Goal: Task Accomplishment & Management: Complete application form

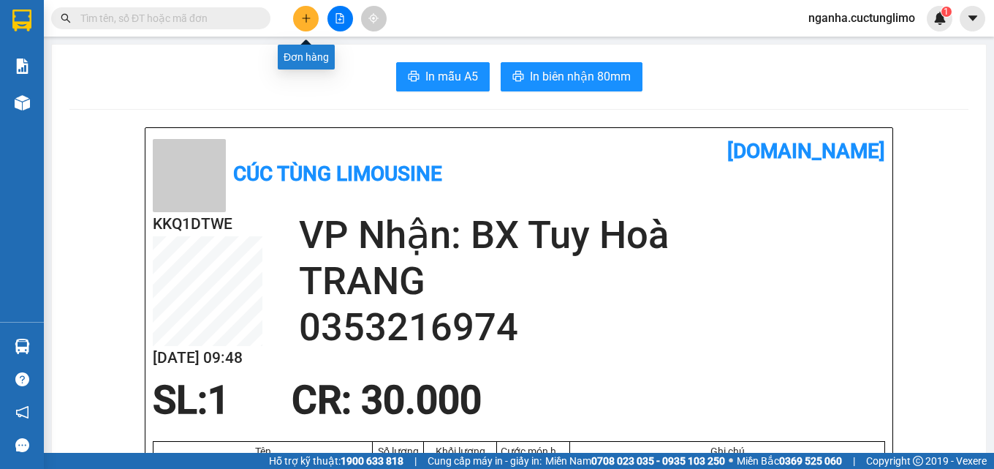
click at [303, 16] on icon "plus" at bounding box center [306, 18] width 10 height 10
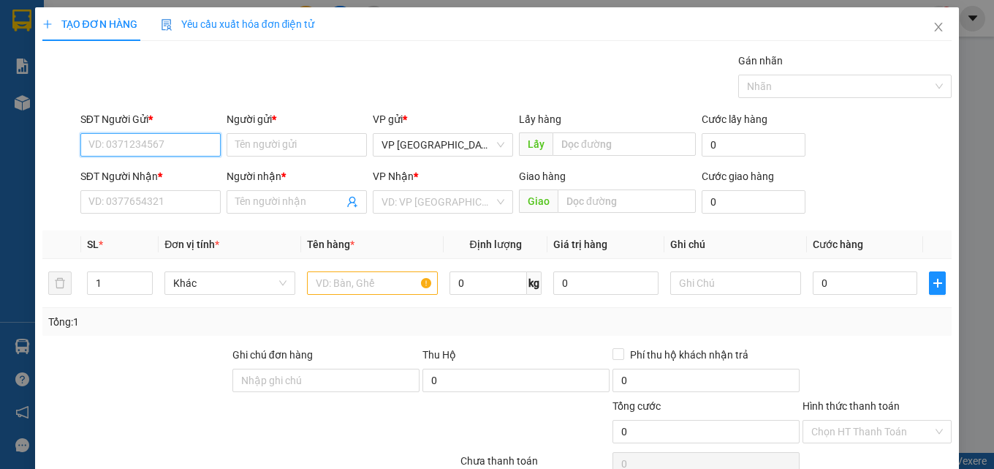
drag, startPoint x: 162, startPoint y: 148, endPoint x: 380, endPoint y: 88, distance: 226.1
click at [170, 144] on input "SĐT Người Gửi *" at bounding box center [150, 144] width 140 height 23
type input "0389823768"
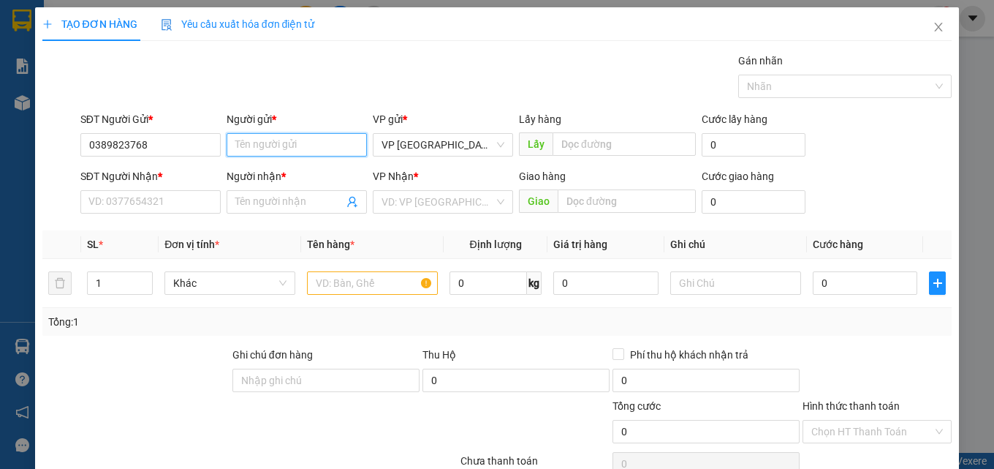
click at [308, 133] on input "Người gửi *" at bounding box center [297, 144] width 140 height 23
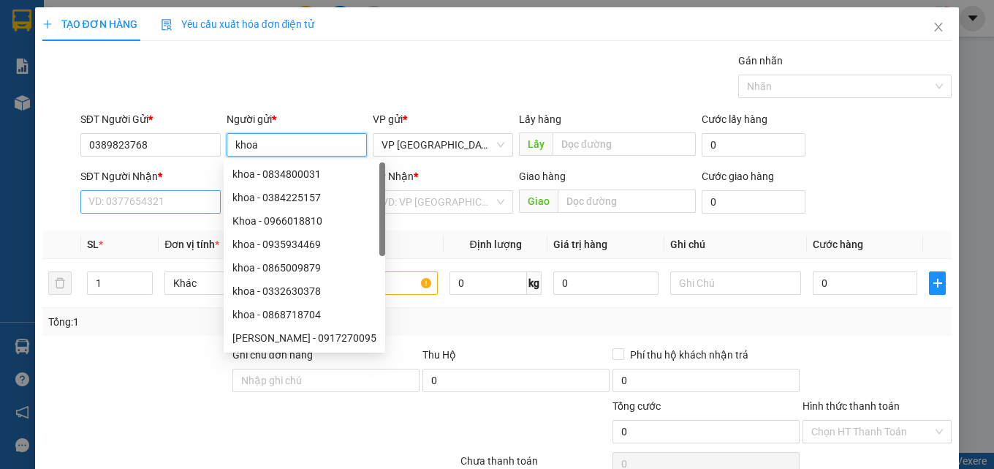
type input "khoa"
click at [134, 205] on input "SĐT Người Nhận *" at bounding box center [150, 201] width 140 height 23
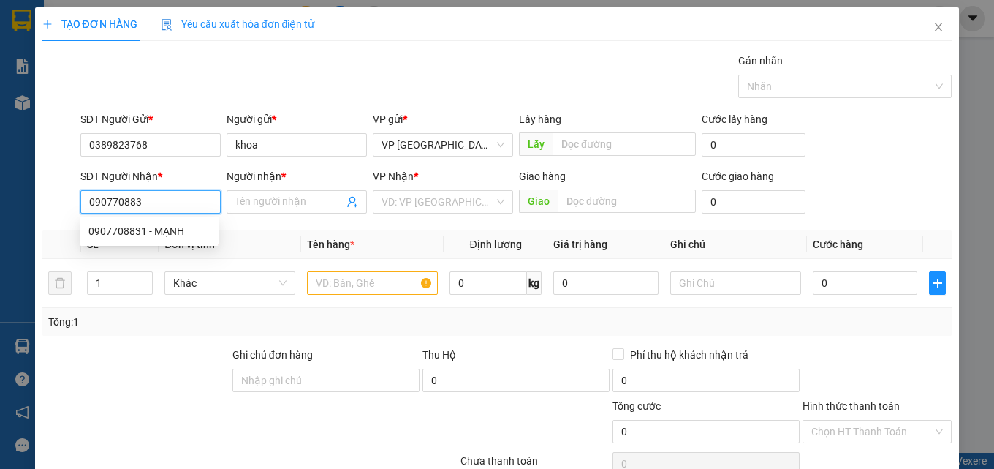
type input "0907708831"
click at [169, 229] on div "0907708831 - MẠNH" at bounding box center [148, 231] width 121 height 16
type input "MẠNH"
type input "100.000"
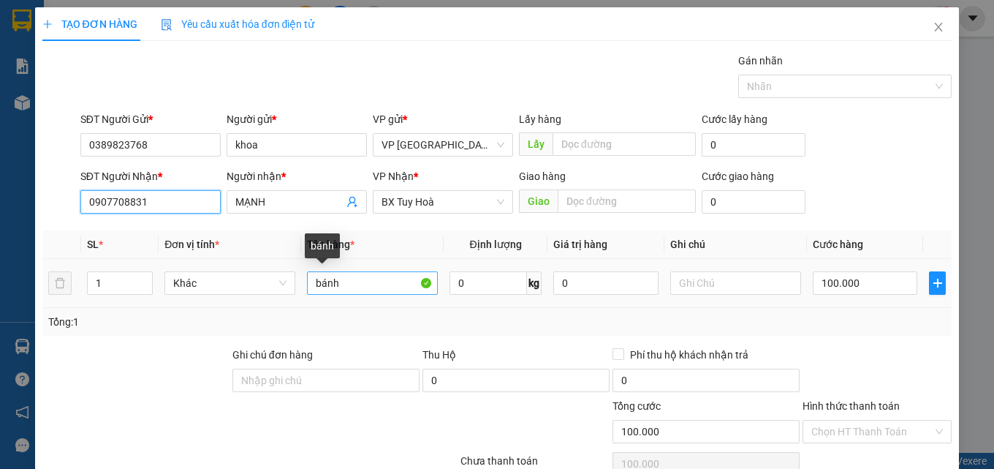
type input "0907708831"
drag, startPoint x: 353, startPoint y: 287, endPoint x: 318, endPoint y: 290, distance: 35.2
click at [318, 290] on input "bánh" at bounding box center [372, 282] width 131 height 23
type input "b"
type input "hs"
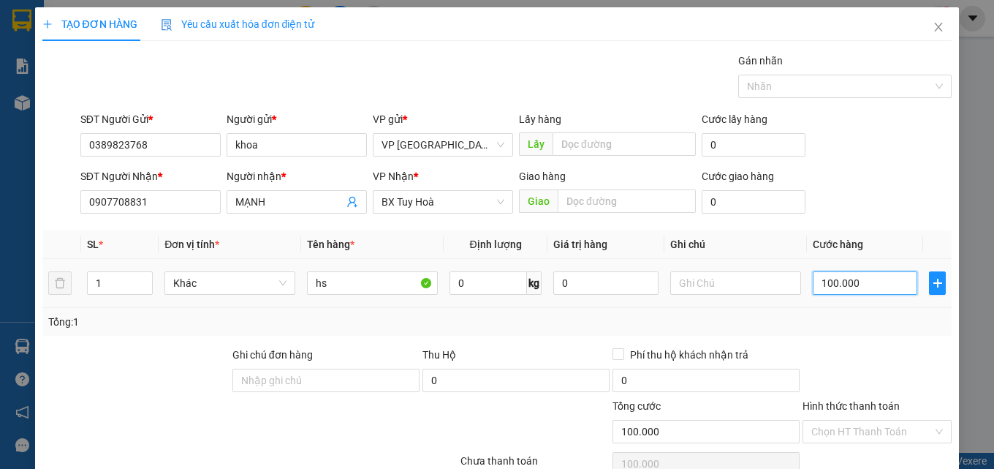
click at [862, 289] on input "100.000" at bounding box center [865, 282] width 105 height 23
type input "3"
type input "30"
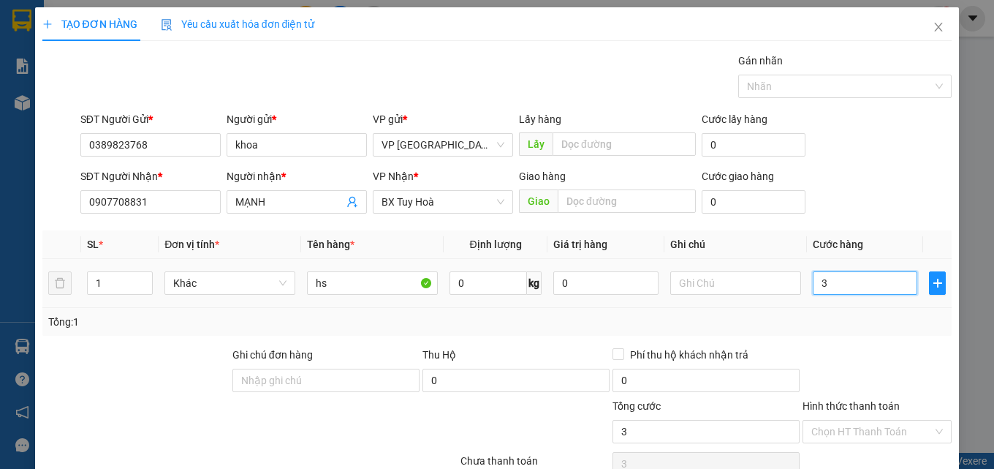
type input "30"
type input "300"
type input "3.000"
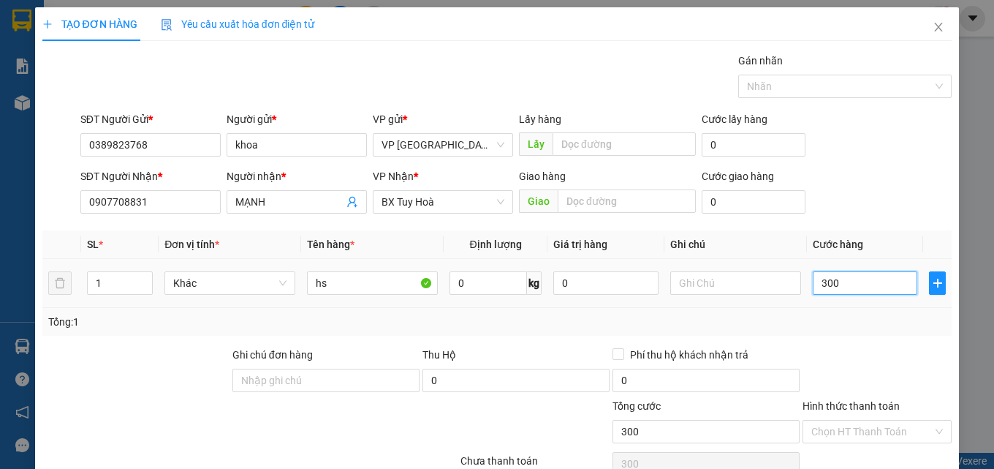
type input "3.000"
type input "30.000"
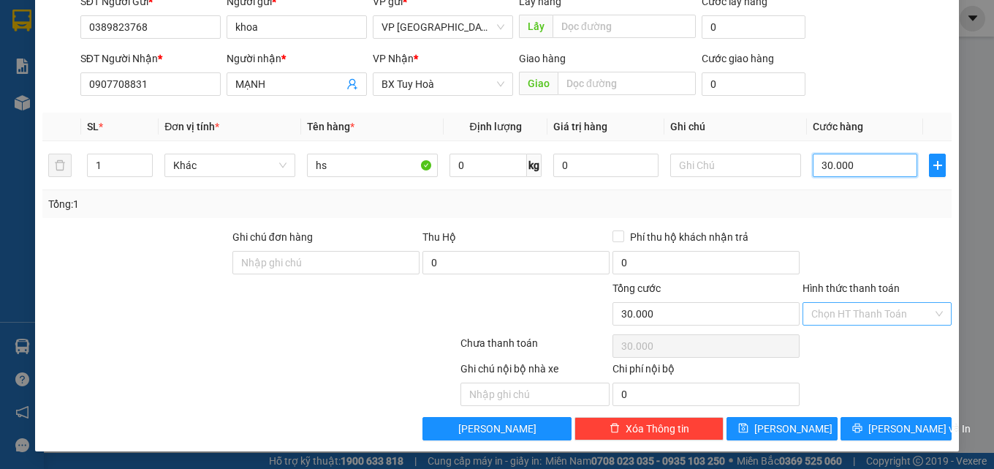
type input "30.000"
drag, startPoint x: 862, startPoint y: 307, endPoint x: 855, endPoint y: 317, distance: 12.0
click at [860, 310] on input "Hình thức thanh toán" at bounding box center [871, 314] width 121 height 22
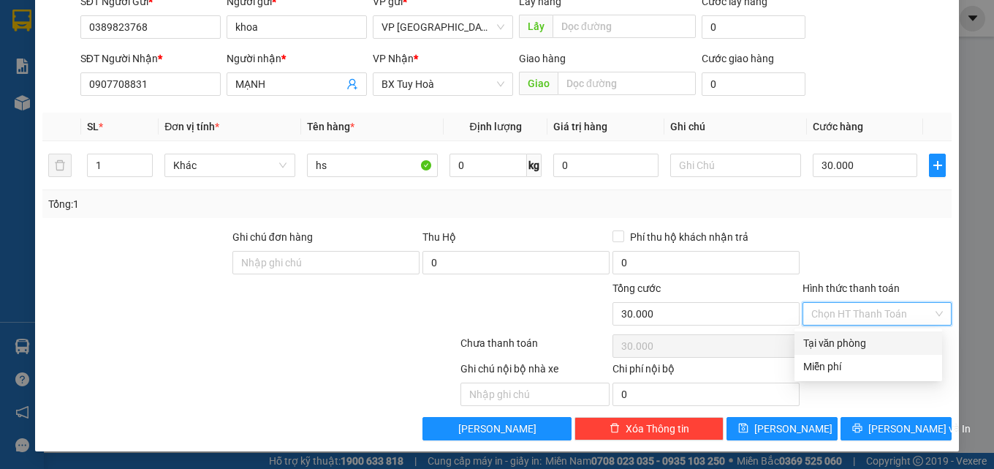
drag, startPoint x: 839, startPoint y: 343, endPoint x: 893, endPoint y: 363, distance: 57.6
click at [840, 343] on div "Tại văn phòng" at bounding box center [868, 343] width 130 height 16
type input "0"
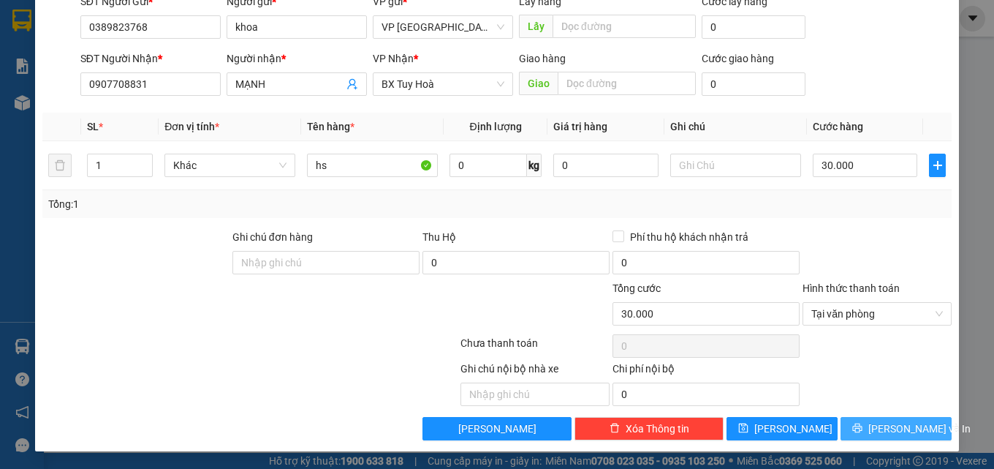
click at [896, 423] on span "[PERSON_NAME] và In" at bounding box center [919, 428] width 102 height 16
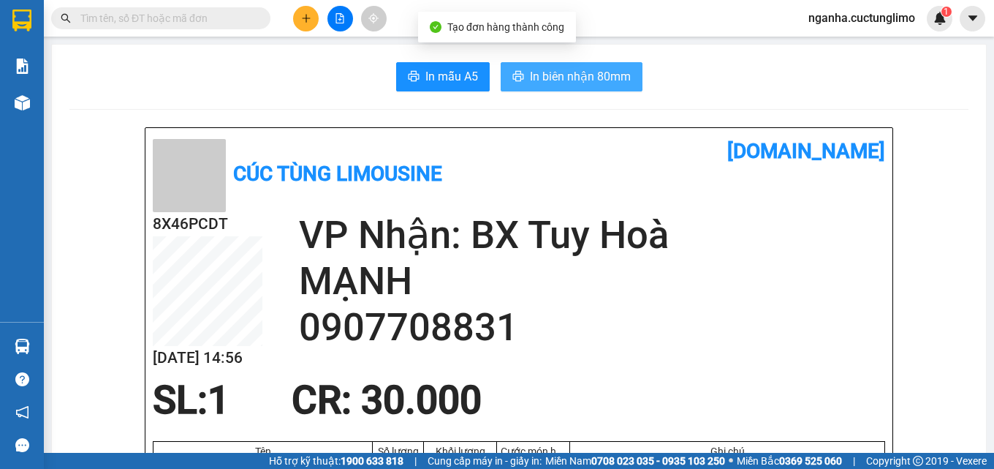
click at [585, 80] on span "In biên nhận 80mm" at bounding box center [580, 76] width 101 height 18
